Goal: Transaction & Acquisition: Subscribe to service/newsletter

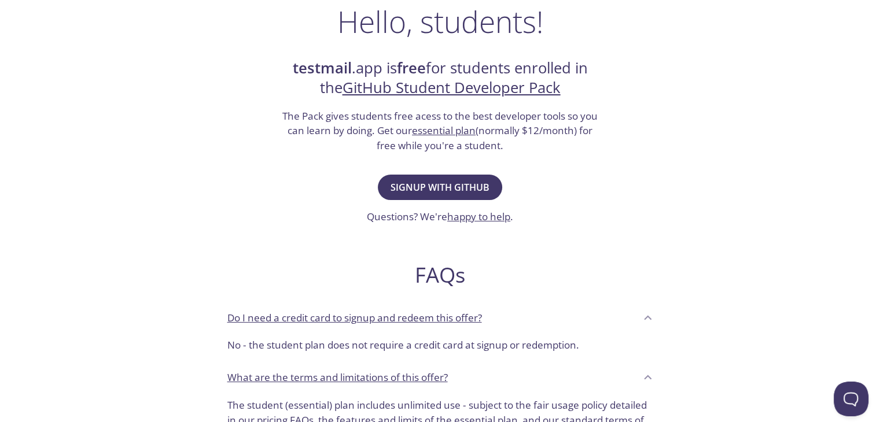
click at [446, 200] on div "Signup with GitHub Questions? We're happy to help ." at bounding box center [440, 198] width 146 height 53
click at [440, 193] on span "Signup with GitHub" at bounding box center [440, 187] width 99 height 16
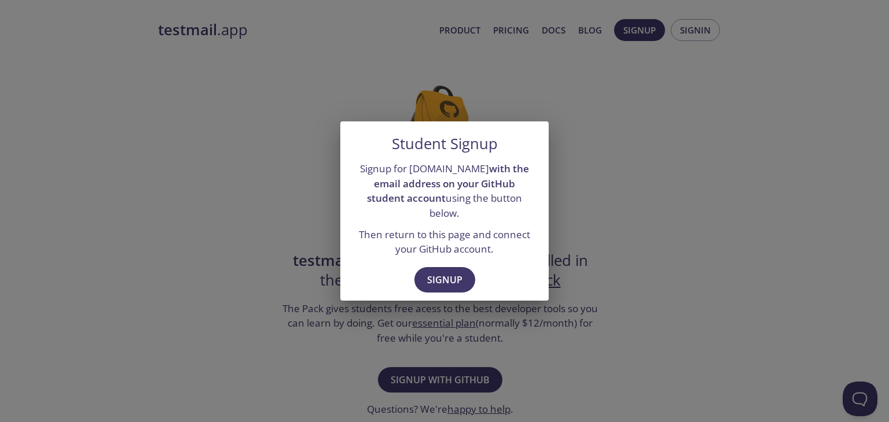
click at [433, 262] on div "Signup" at bounding box center [444, 282] width 208 height 40
click at [446, 272] on span "Signup" at bounding box center [444, 280] width 35 height 16
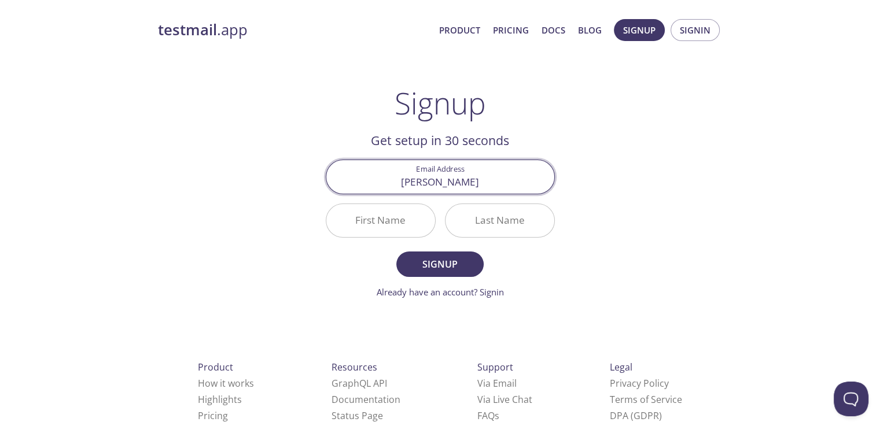
type input "[EMAIL_ADDRESS][DOMAIN_NAME]"
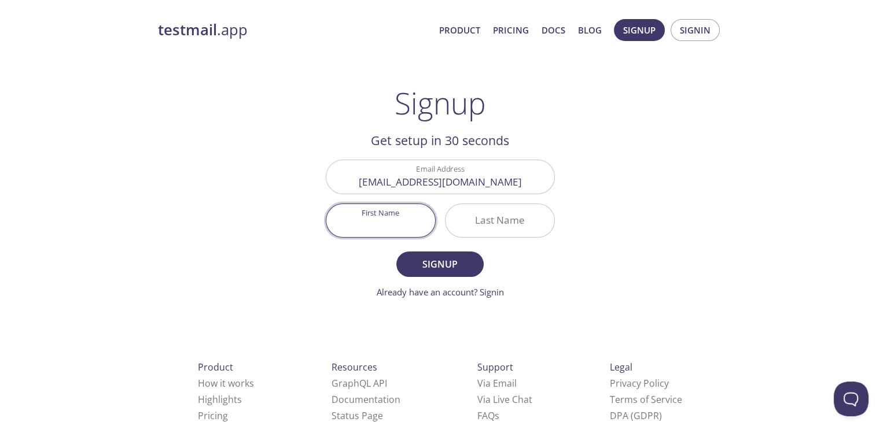
drag, startPoint x: 394, startPoint y: 234, endPoint x: 388, endPoint y: 232, distance: 6.2
click at [389, 233] on input "First Name" at bounding box center [380, 220] width 109 height 33
type input "[PERSON_NAME]"
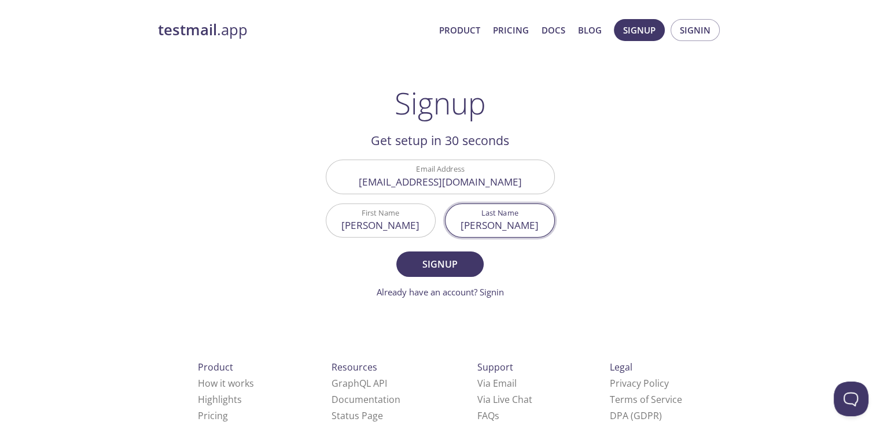
type input "[PERSON_NAME]"
click at [396, 252] on button "Signup" at bounding box center [439, 264] width 87 height 25
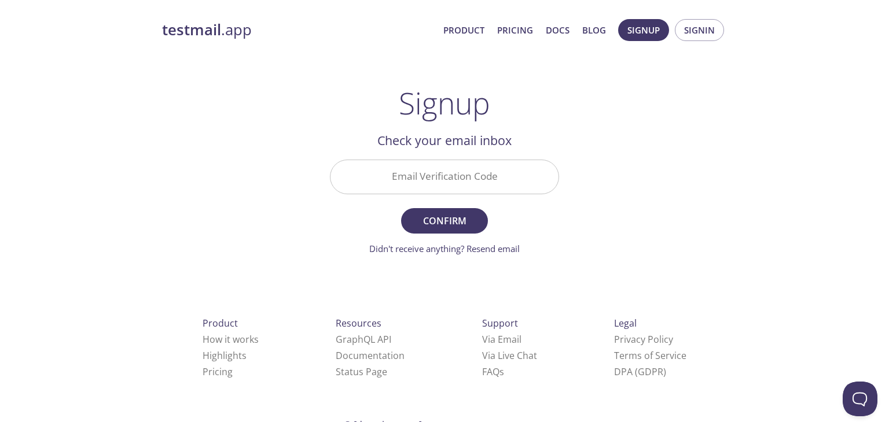
click at [444, 186] on input "Email Verification Code" at bounding box center [444, 176] width 228 height 33
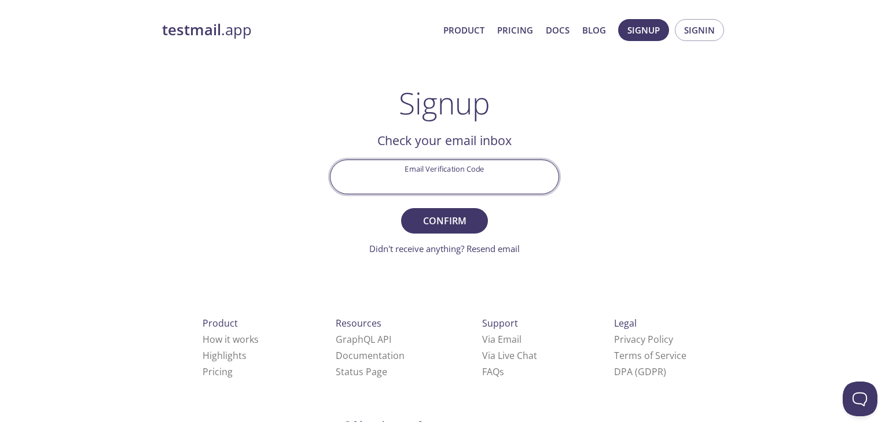
paste input "1WH6ZTQ"
type input "1WH6ZTQ"
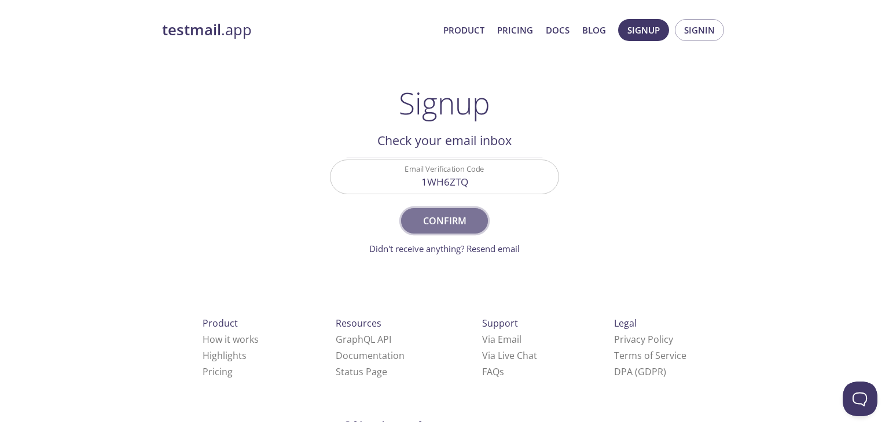
click at [428, 218] on span "Confirm" at bounding box center [444, 221] width 61 height 16
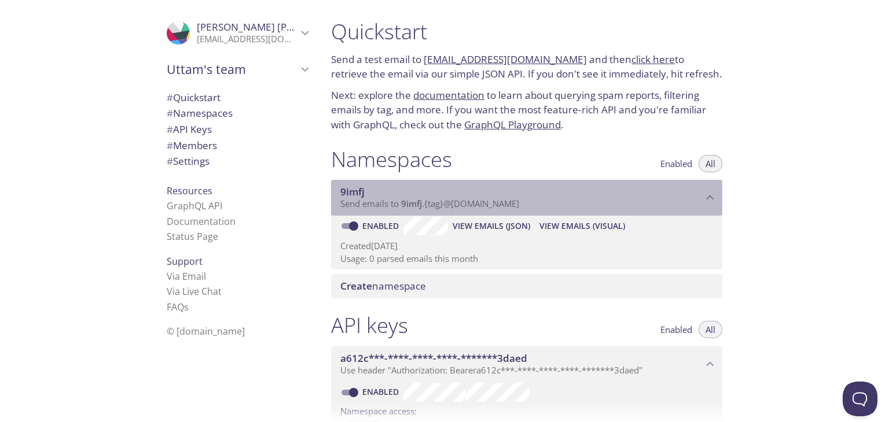
click at [514, 205] on span "Send emails to 9imfj . {tag} @[DOMAIN_NAME]" at bounding box center [429, 204] width 179 height 12
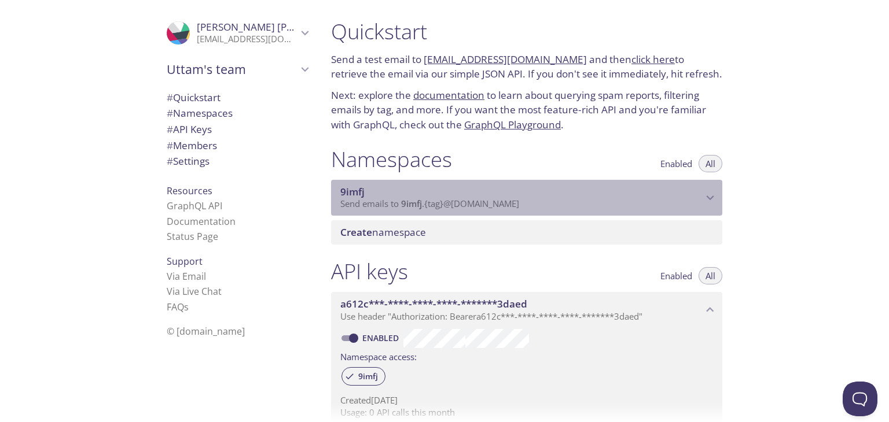
click at [514, 205] on span "Send emails to 9imfj . {tag} @[DOMAIN_NAME]" at bounding box center [429, 204] width 179 height 12
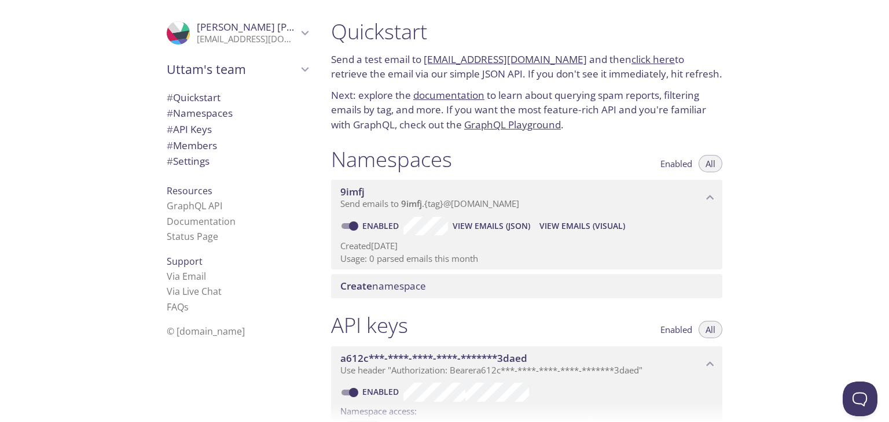
click at [631, 65] on link "click here" at bounding box center [652, 59] width 43 height 13
